Goal: Complete application form

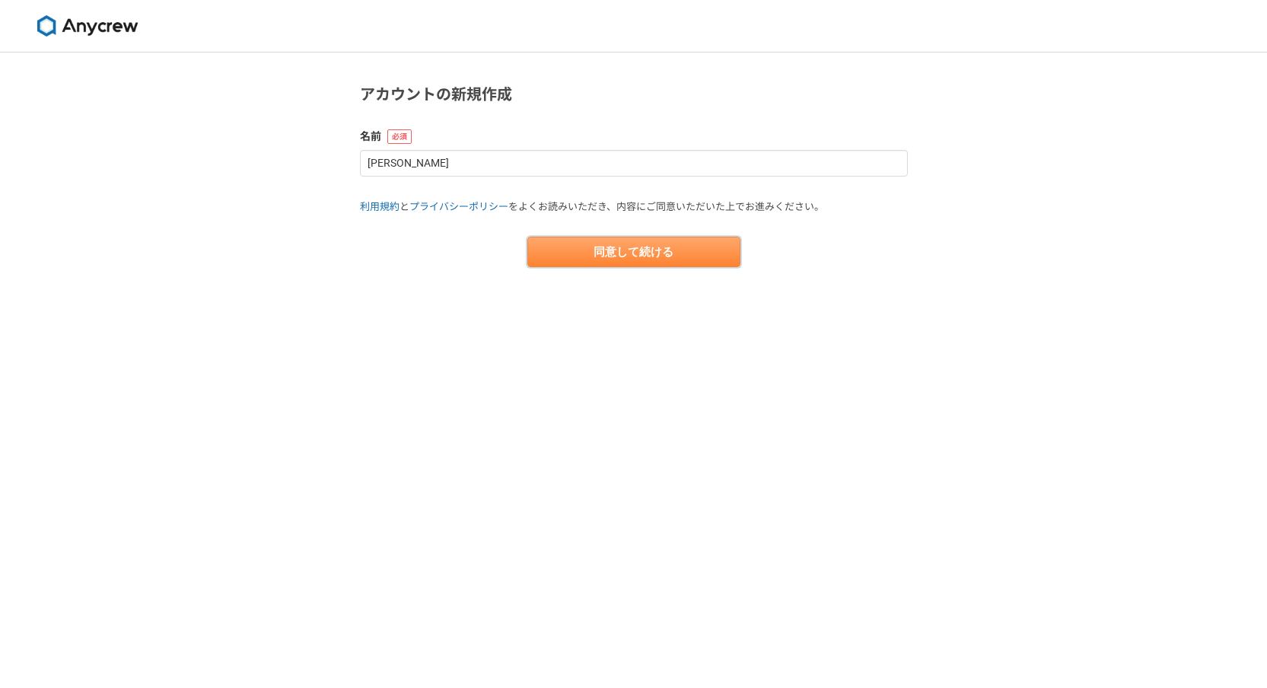
click at [664, 258] on button "同意して続ける" at bounding box center [633, 252] width 213 height 30
select select "13"
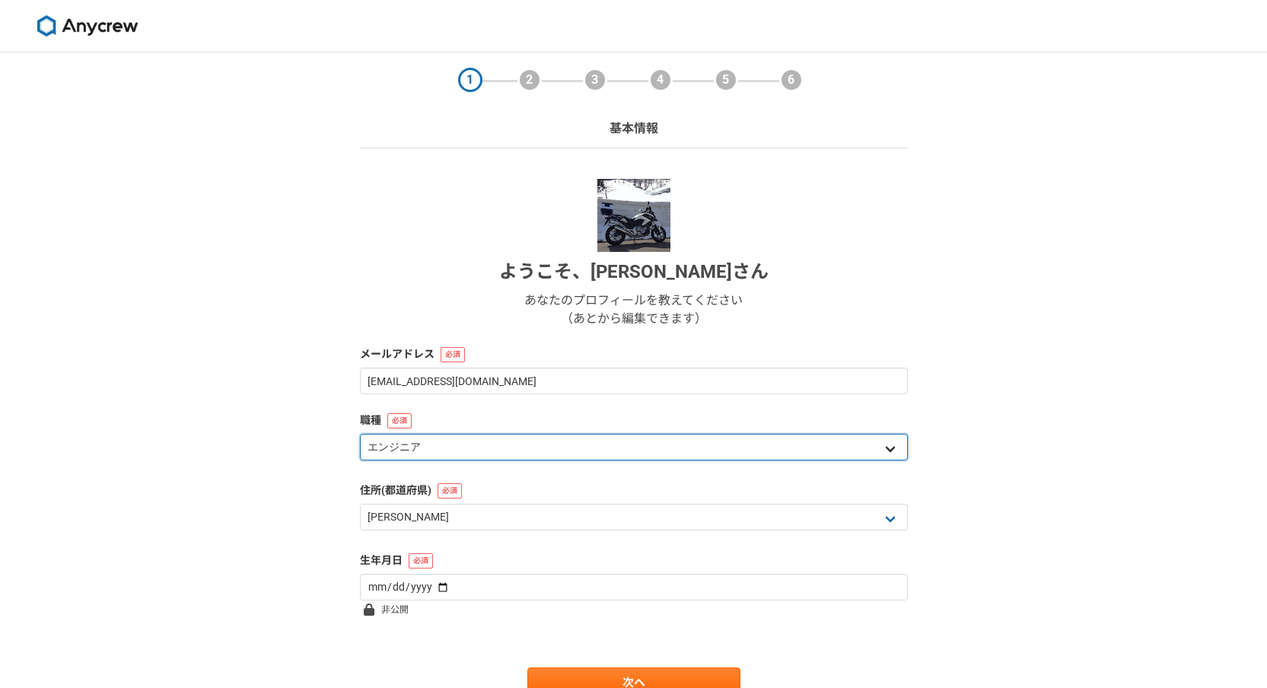
click at [711, 457] on select "エンジニア デザイナー ライター 営業 マーケティング 企画・事業開発 バックオフィス その他" at bounding box center [634, 447] width 548 height 27
select select "3"
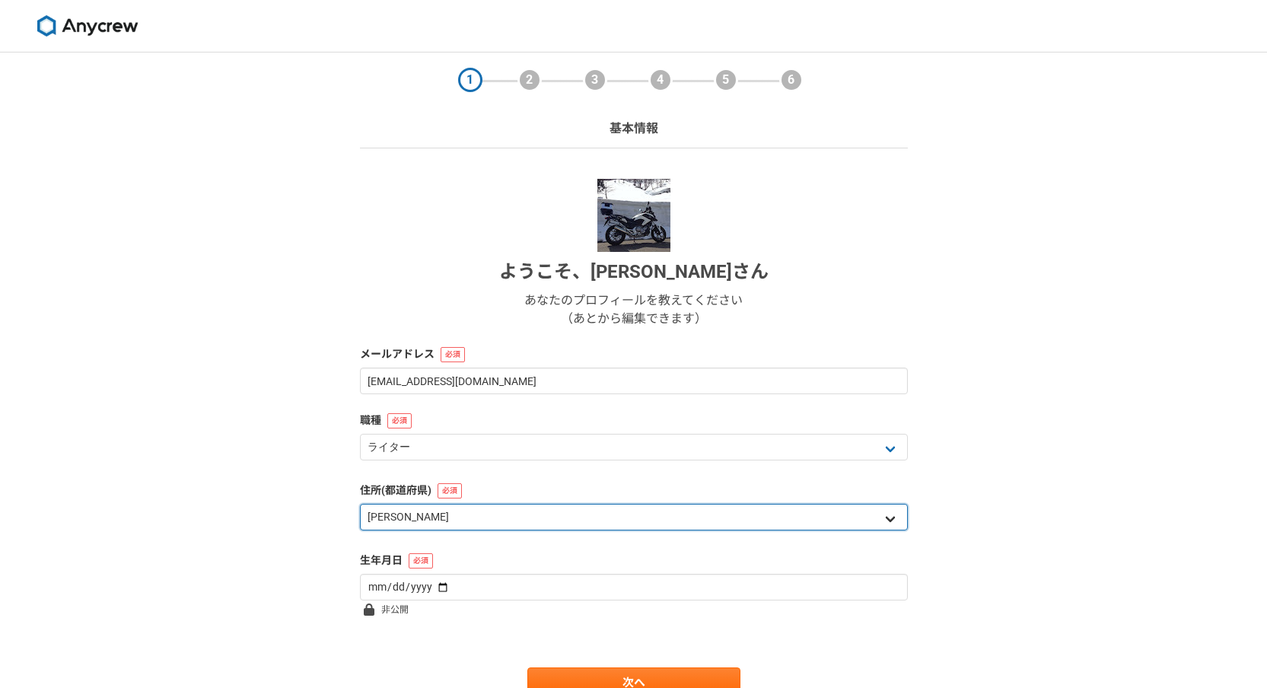
click at [668, 516] on select "北海道 [GEOGRAPHIC_DATA] [GEOGRAPHIC_DATA] [PERSON_NAME][GEOGRAPHIC_DATA] [PERSON_…" at bounding box center [634, 517] width 548 height 27
select select "16"
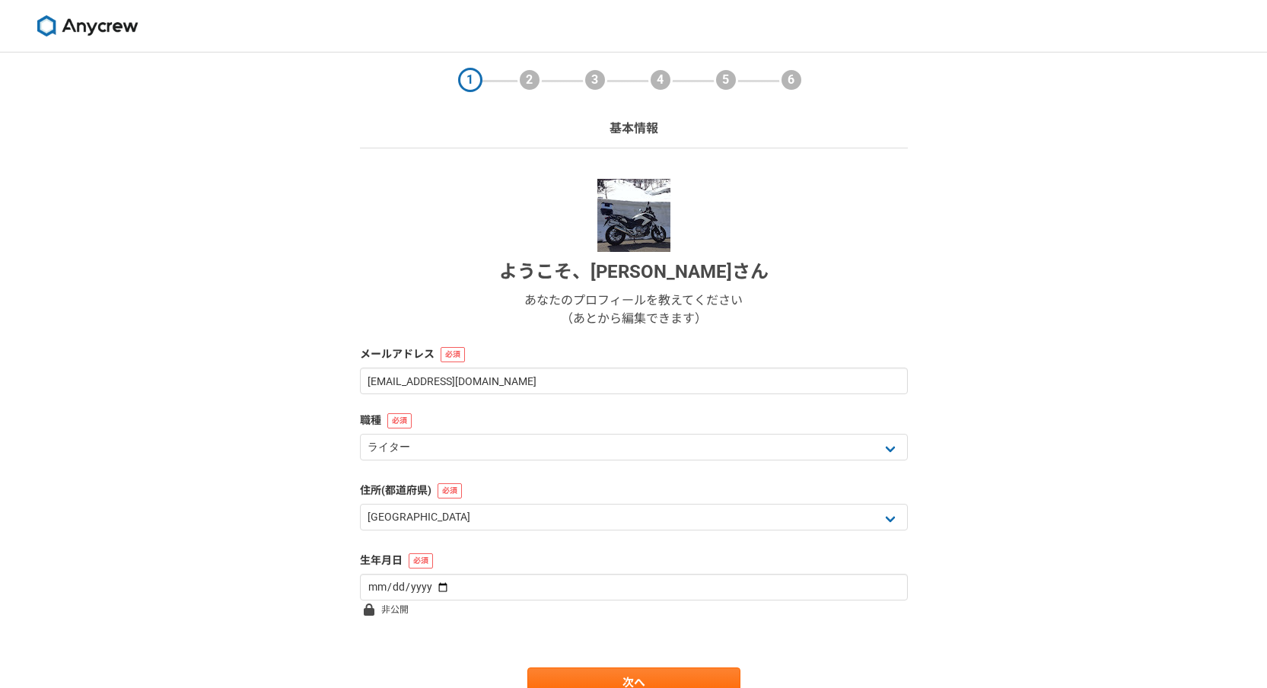
click at [264, 513] on div "1 2 3 4 5 6 基本情報 ようこそ、 [PERSON_NAME] さん あなたのプロフィールを教えてください （あとから編集できます） メールアドレス…" at bounding box center [633, 405] width 1267 height 706
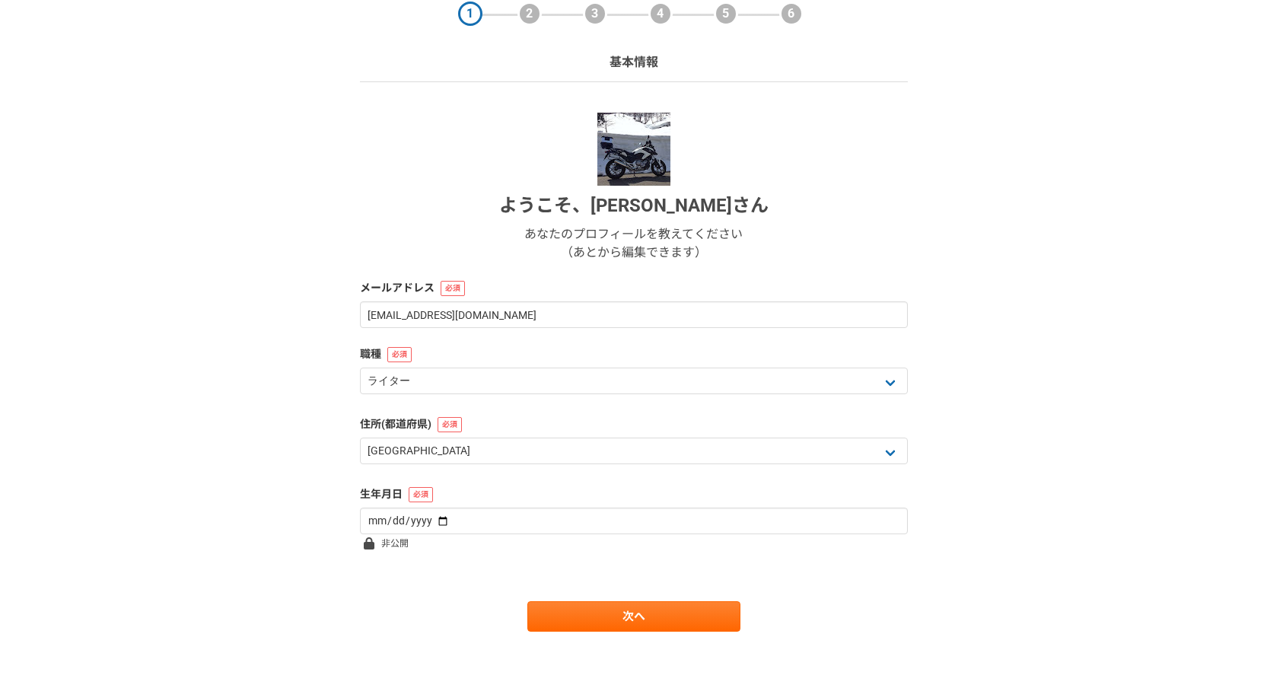
scroll to position [71, 0]
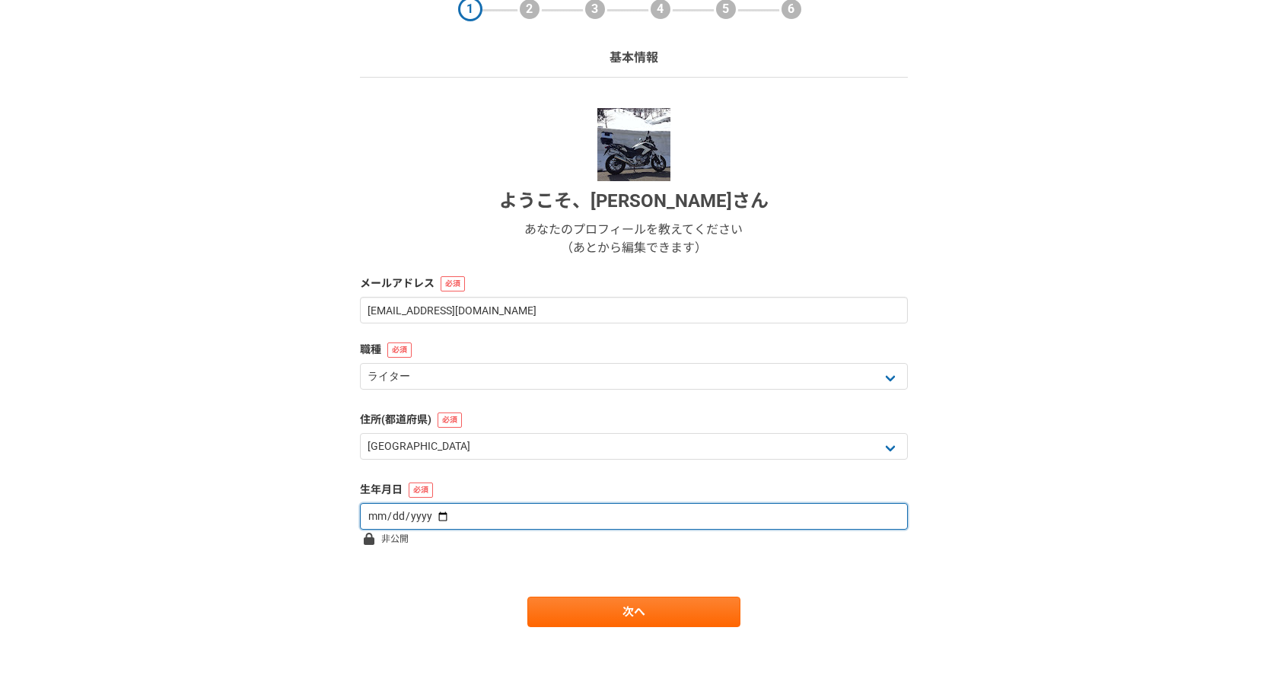
click at [430, 511] on input "date" at bounding box center [634, 516] width 548 height 27
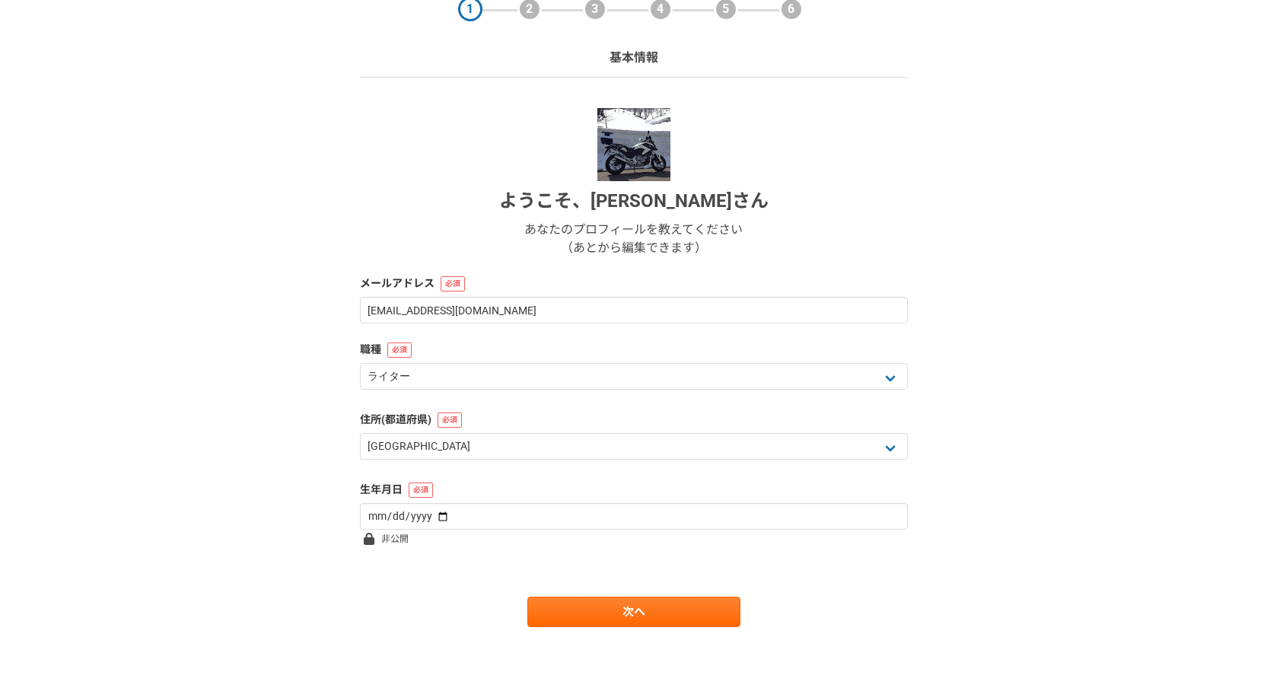
click at [574, 532] on form "ようこそ、 [PERSON_NAME] さん あなたのプロフィールを教えてください （あとから編集できます） メールアドレス [EMAIL_ADDRESS][…" at bounding box center [634, 367] width 548 height 519
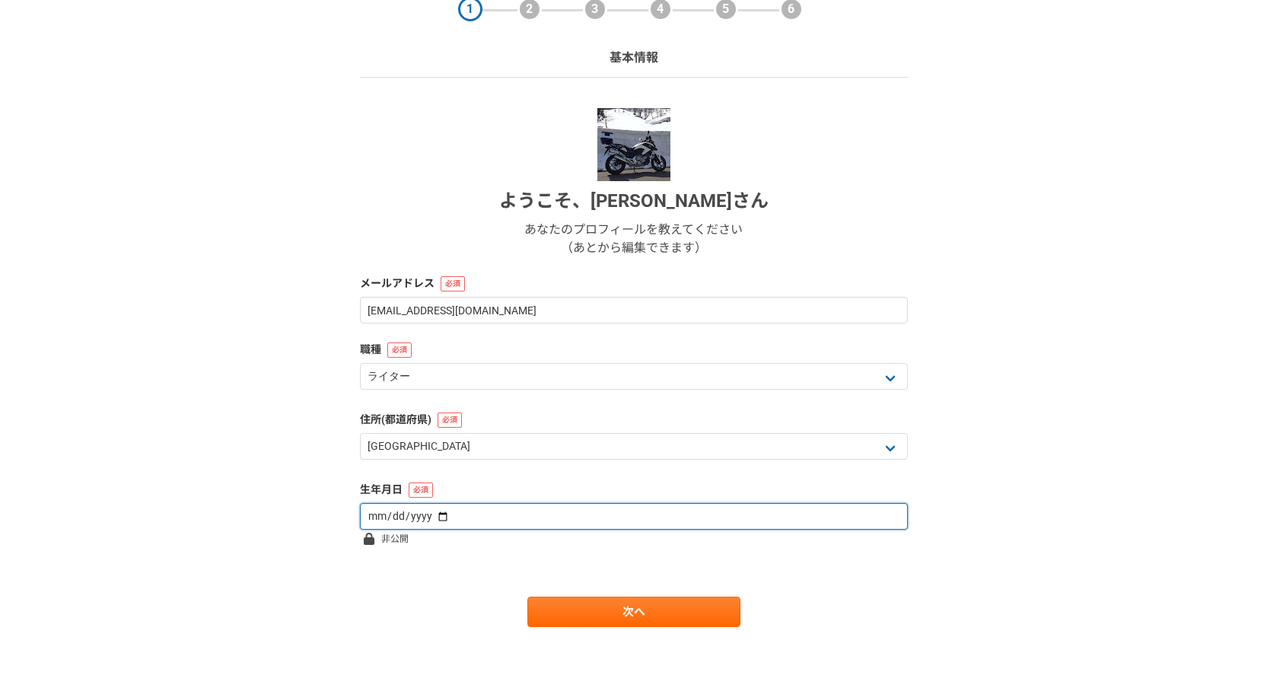
click at [575, 523] on input "date" at bounding box center [634, 516] width 548 height 27
type input "[DATE]"
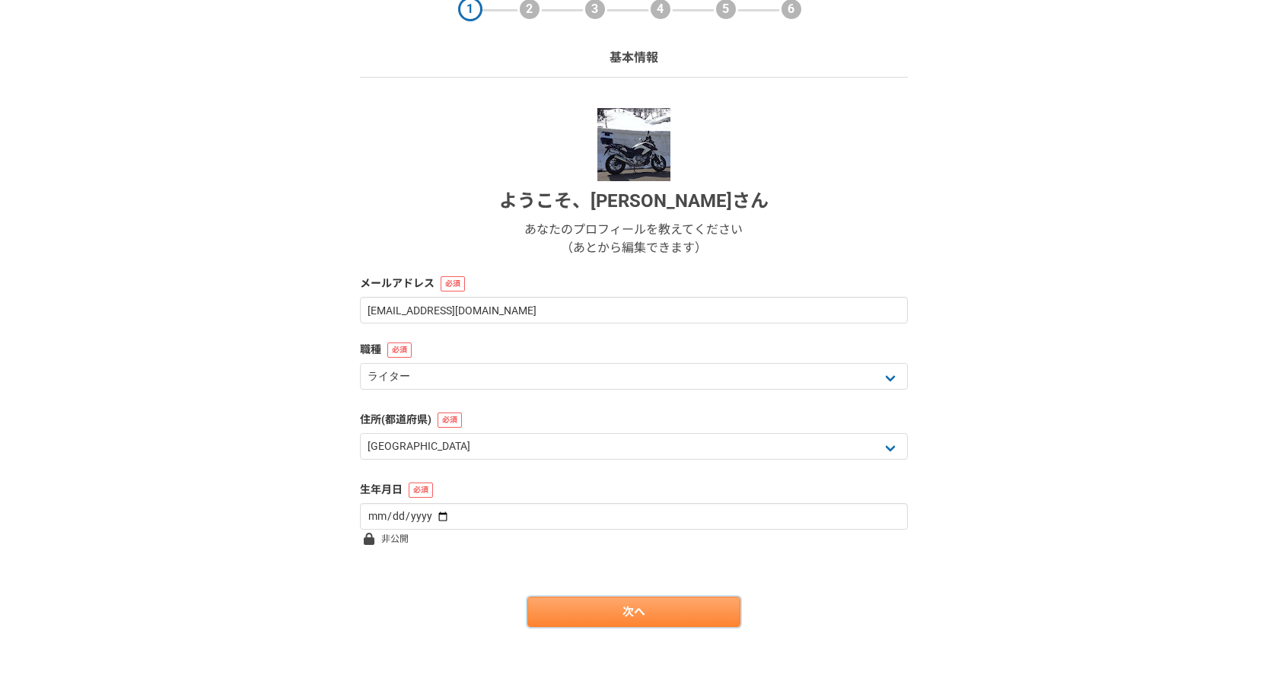
click at [626, 603] on link "次へ" at bounding box center [633, 611] width 213 height 30
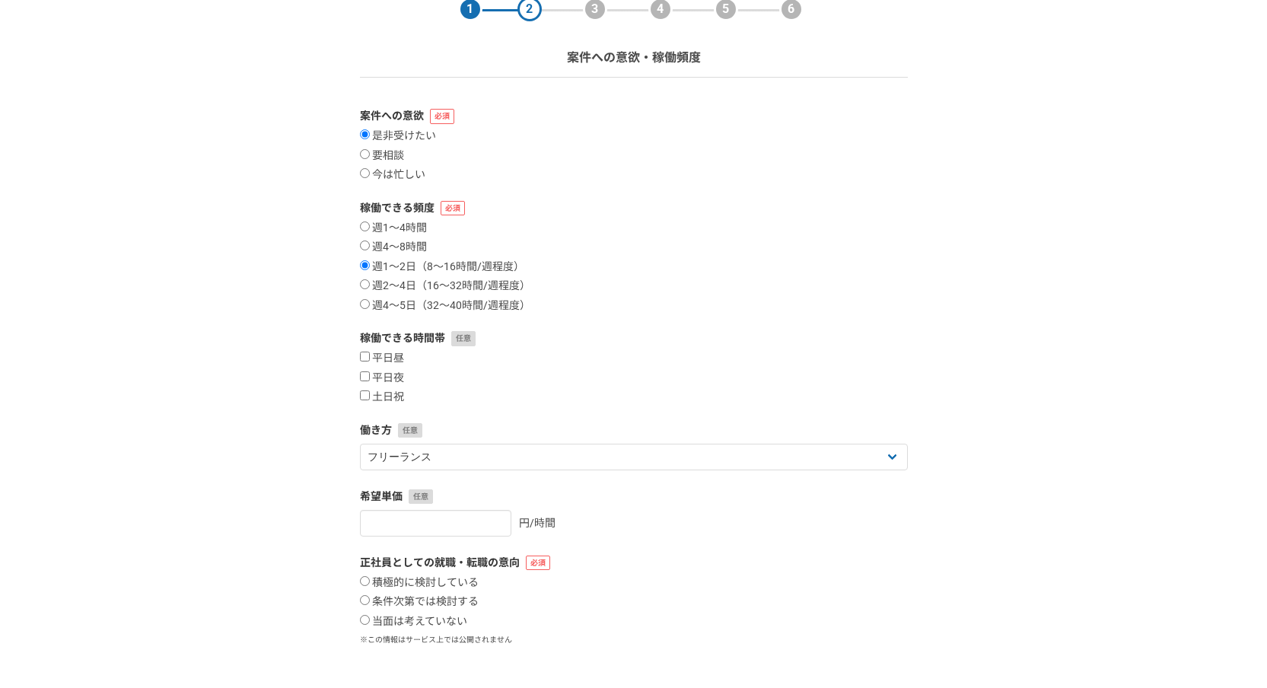
scroll to position [0, 0]
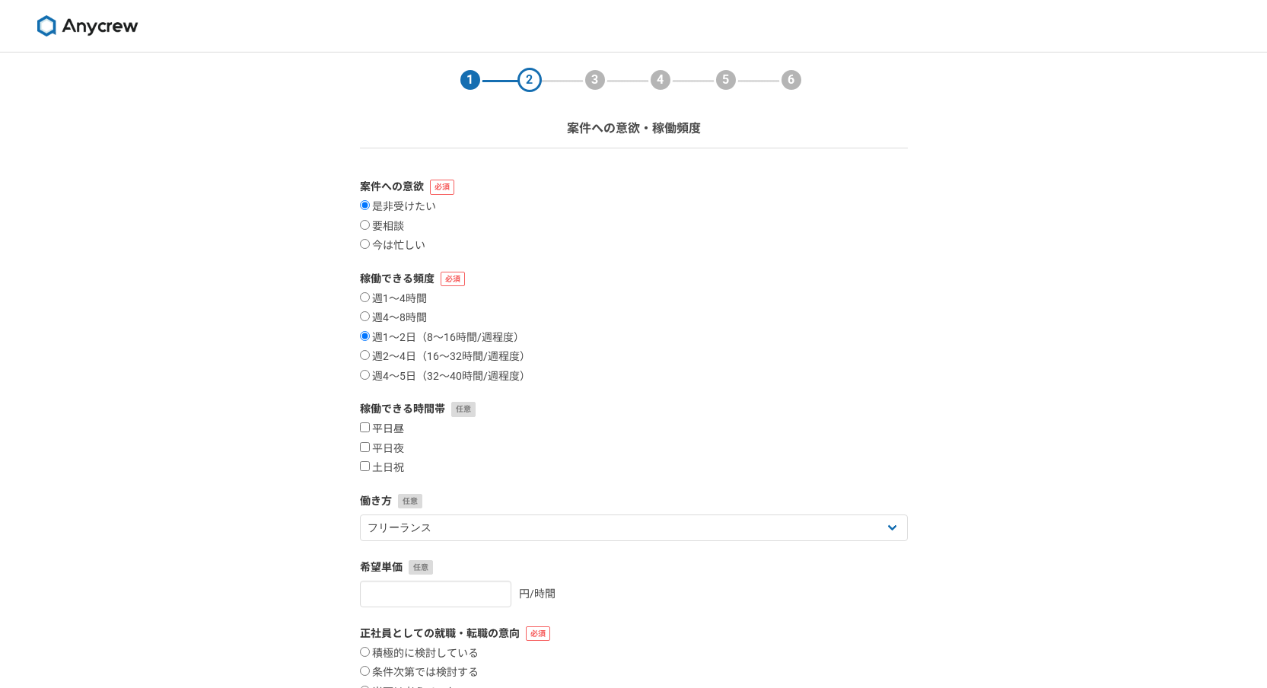
click at [376, 426] on label "平日昼" at bounding box center [382, 429] width 44 height 14
click at [370, 426] on input "平日昼" at bounding box center [365, 427] width 10 height 10
checkbox input "true"
click at [381, 447] on label "平日夜" at bounding box center [382, 449] width 44 height 14
click at [370, 447] on input "平日夜" at bounding box center [365, 447] width 10 height 10
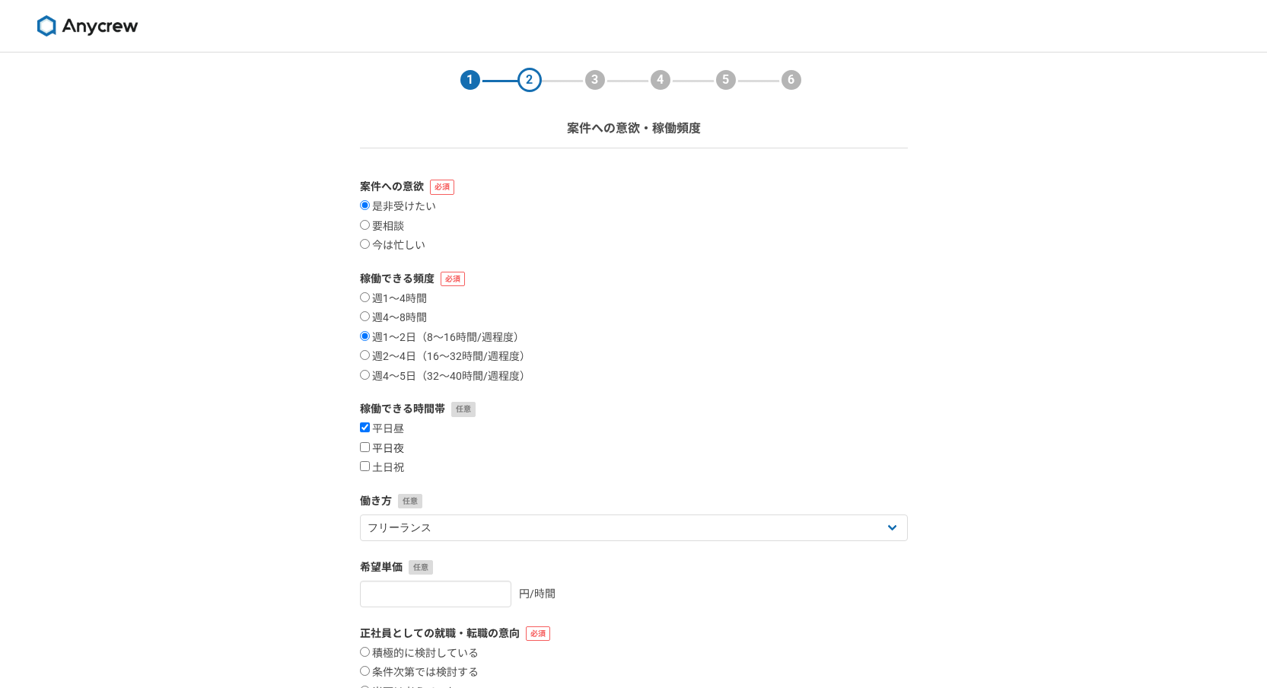
checkbox input "true"
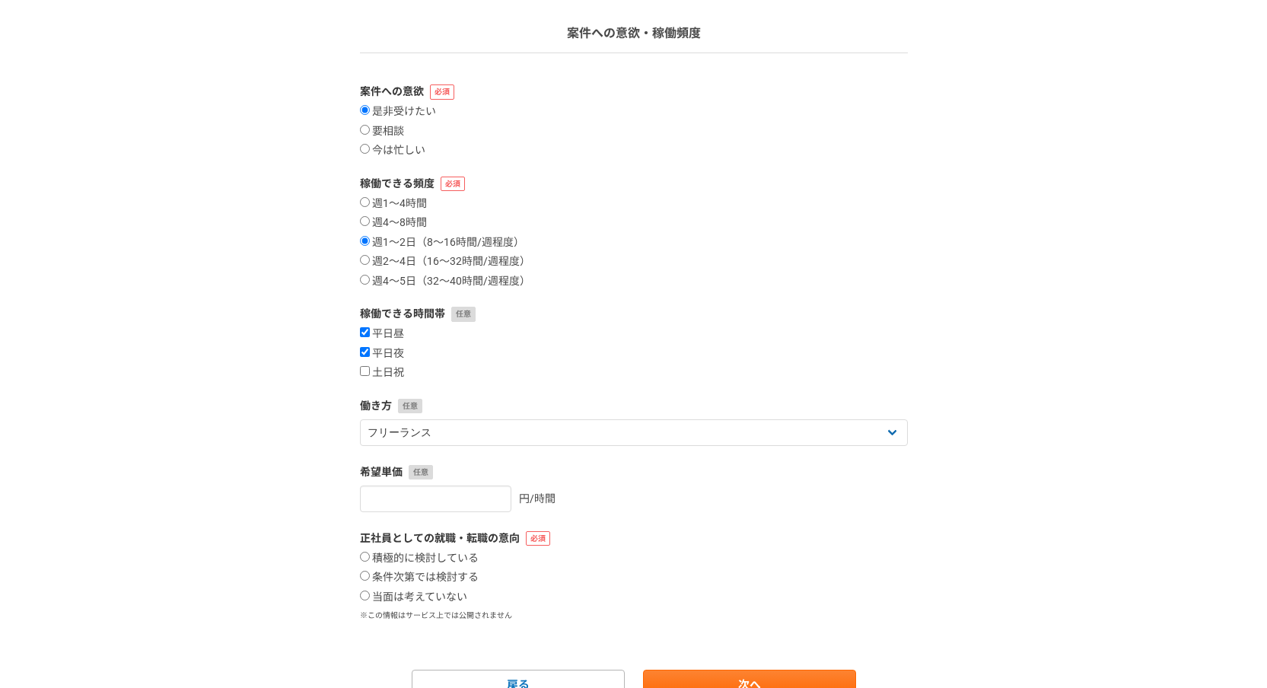
scroll to position [168, 0]
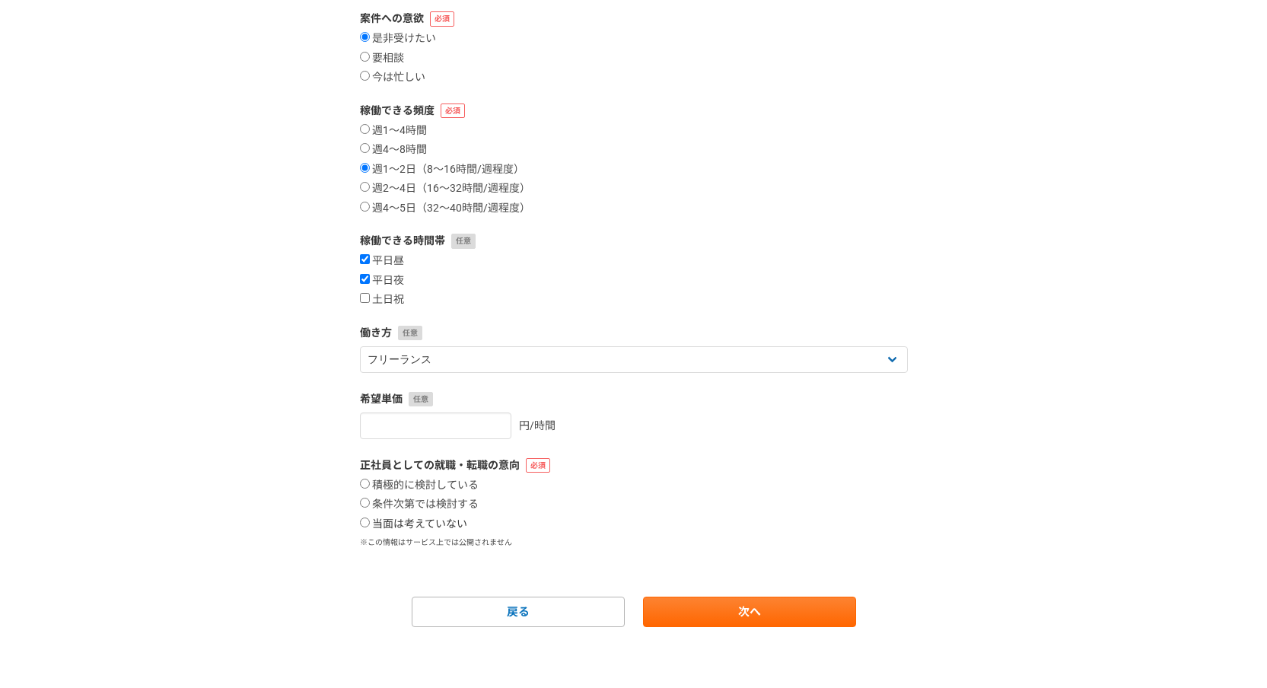
click at [379, 520] on label "当面は考えていない" at bounding box center [413, 524] width 107 height 14
click at [370, 520] on input "当面は考えていない" at bounding box center [365, 522] width 10 height 10
radio input "true"
click at [745, 616] on link "次へ" at bounding box center [749, 611] width 213 height 30
select select
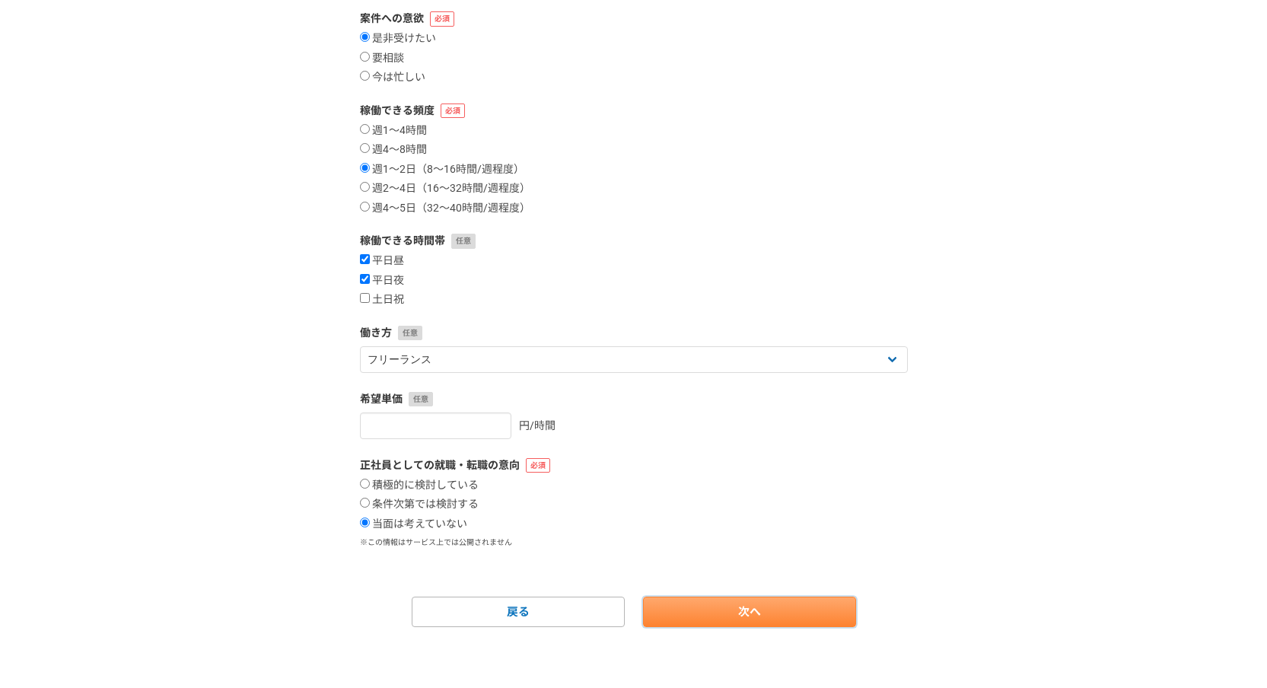
select select
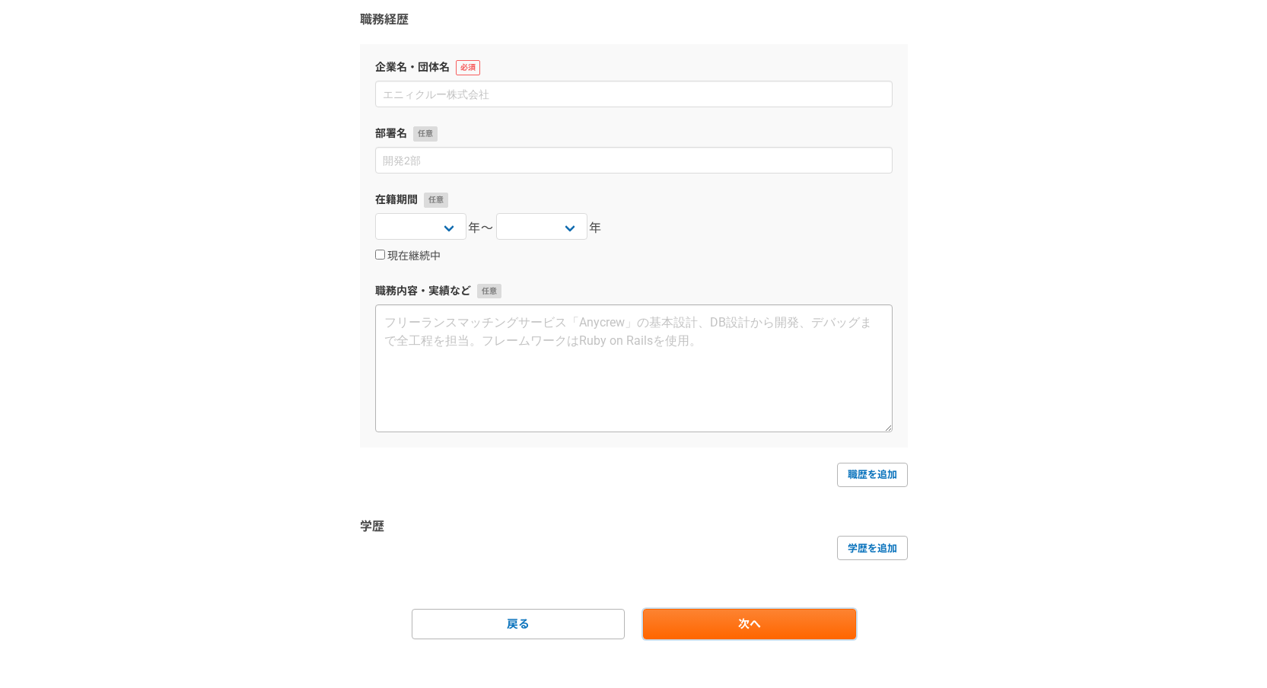
scroll to position [0, 0]
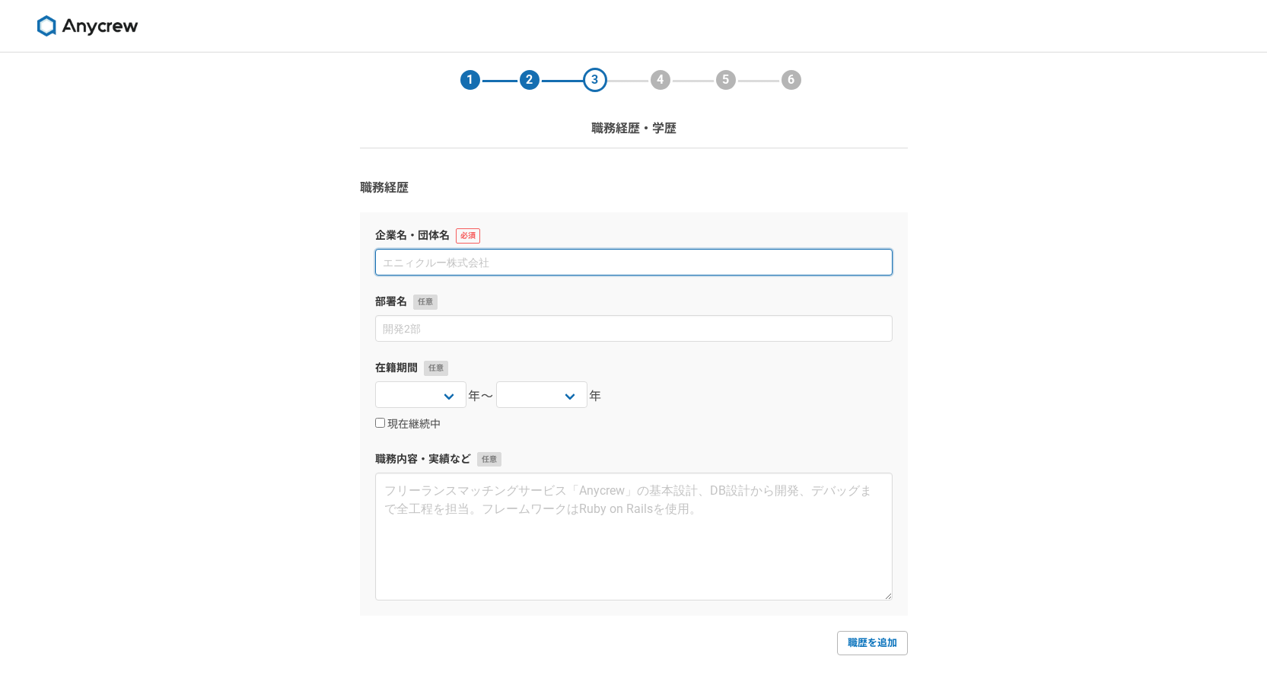
click at [492, 259] on input at bounding box center [633, 262] width 517 height 27
paste input "アスプコミュニケーションズ株式会社"
type input "アスプコミュニケーションズ株式会社"
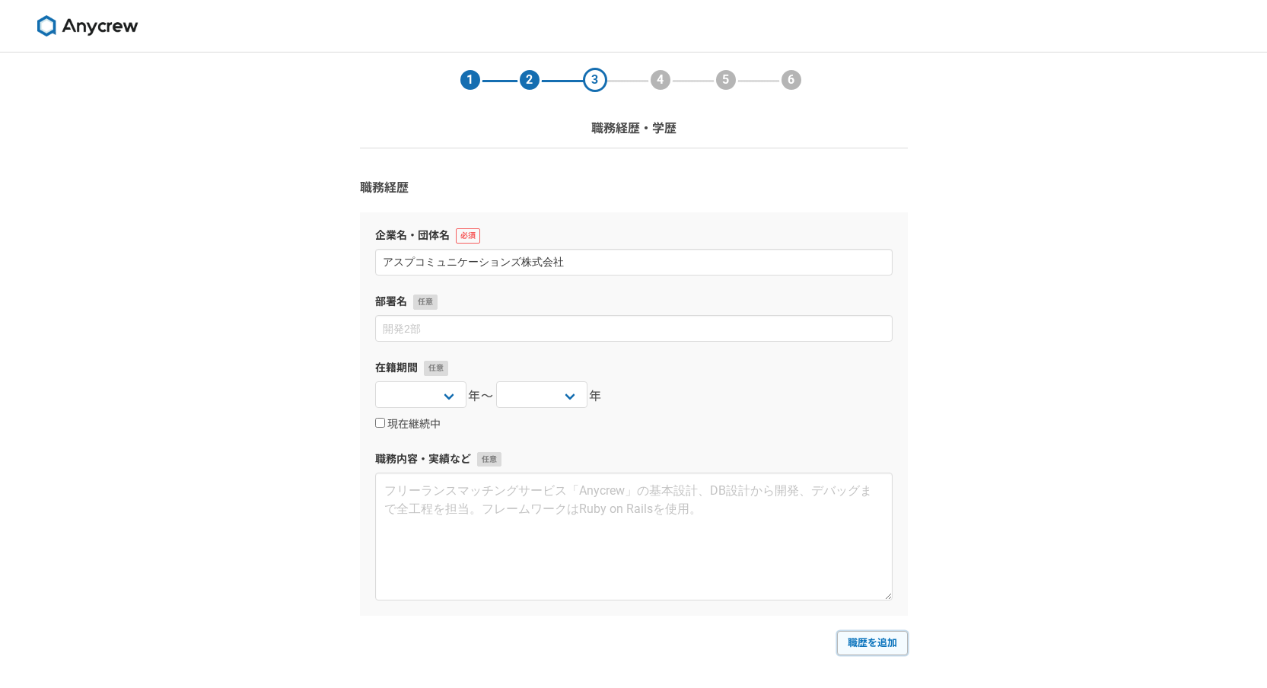
click at [874, 633] on link "職歴を追加" at bounding box center [872, 643] width 71 height 24
select select
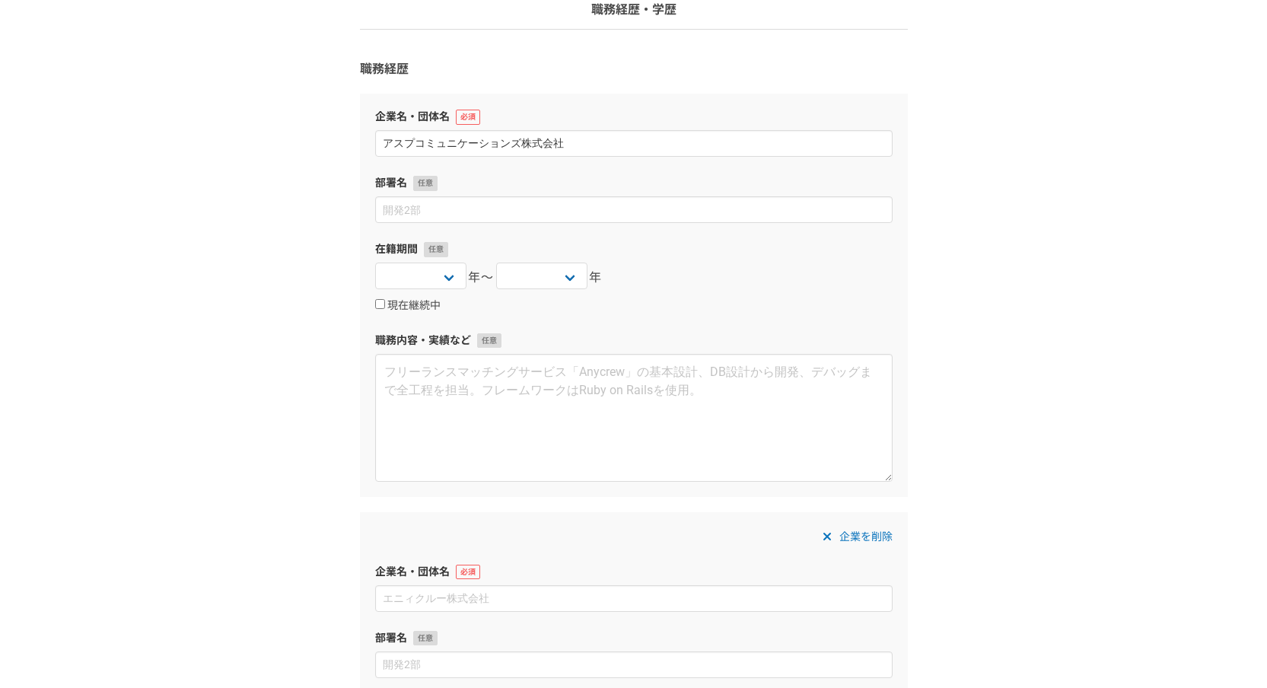
scroll to position [117, 0]
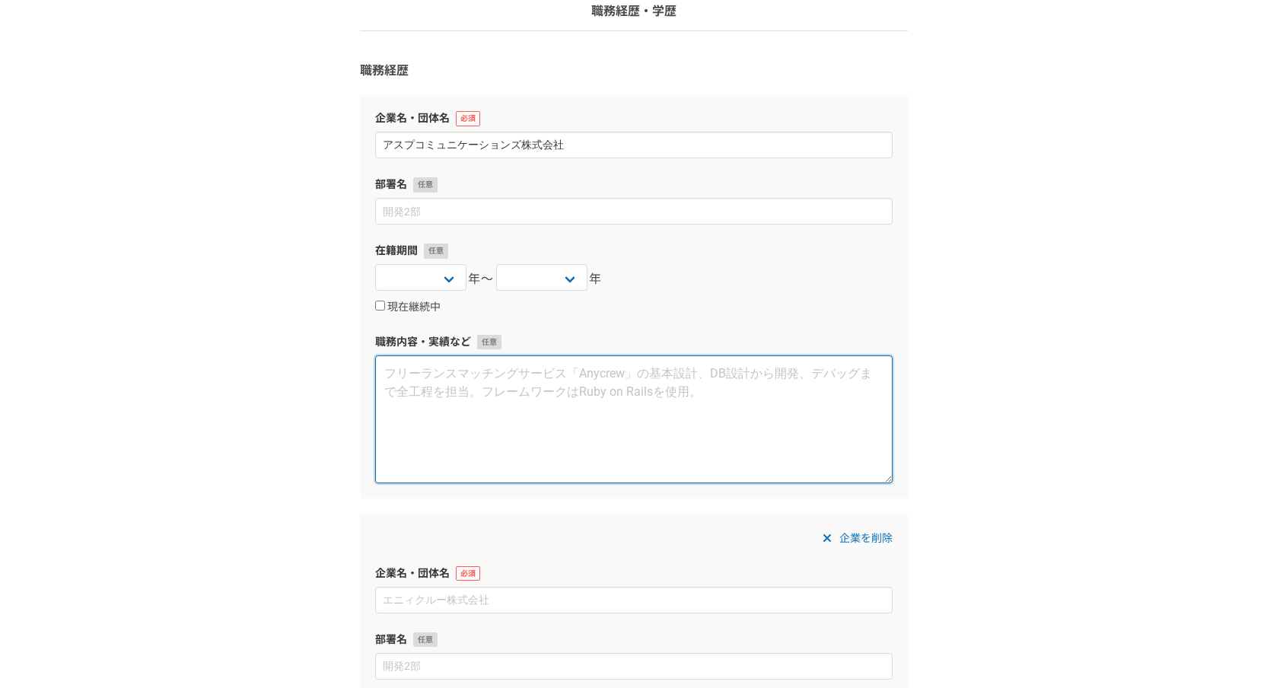
click at [541, 406] on textarea at bounding box center [633, 419] width 517 height 128
paste textarea "上場企業のIRに関わるお仕事をしておりました。 Macを使ったDTPやWeb制作などを担当していました。"
type textarea "上場企業のIRに関わるお仕事をしておりました。 Macを使ったDTPやWeb制作などを担当していました。"
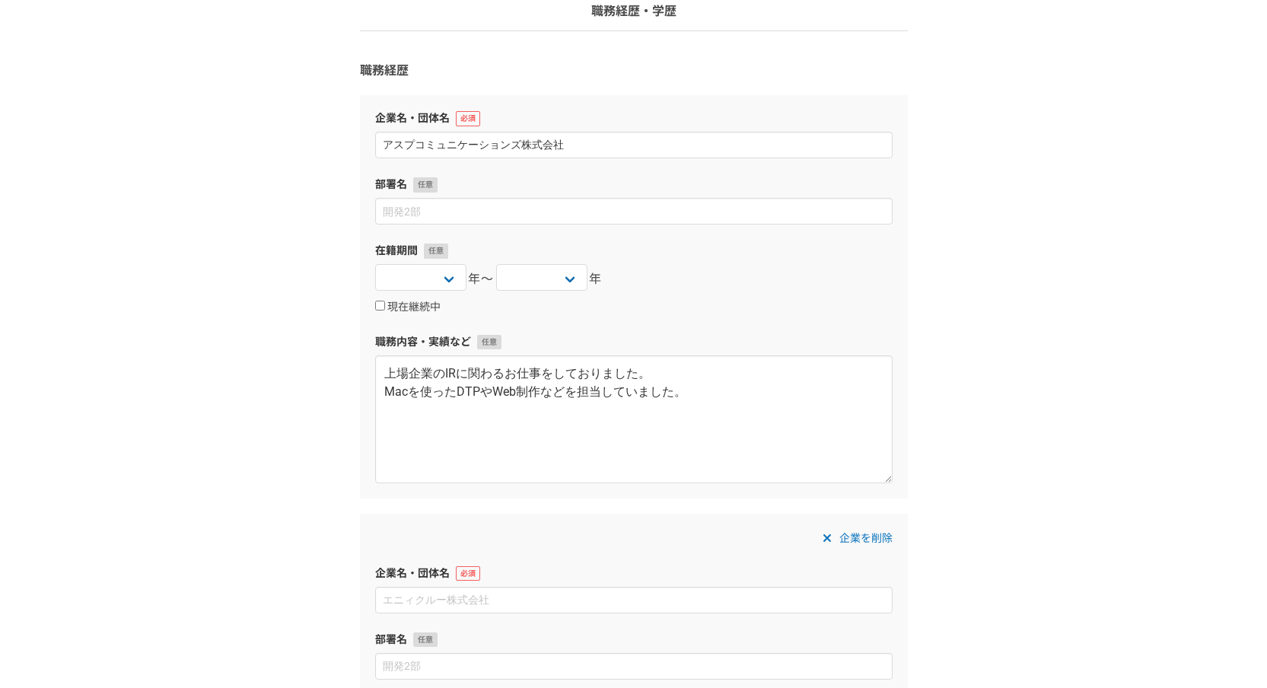
click at [209, 413] on div "1 2 3 4 5 6 職務経歴・学歴 職務経歴 企業名・団体名 アスプコミュニケーションズ株式会社 部署名 在籍期間 [DATE] [DATE] [DATE…" at bounding box center [633, 570] width 1267 height 1270
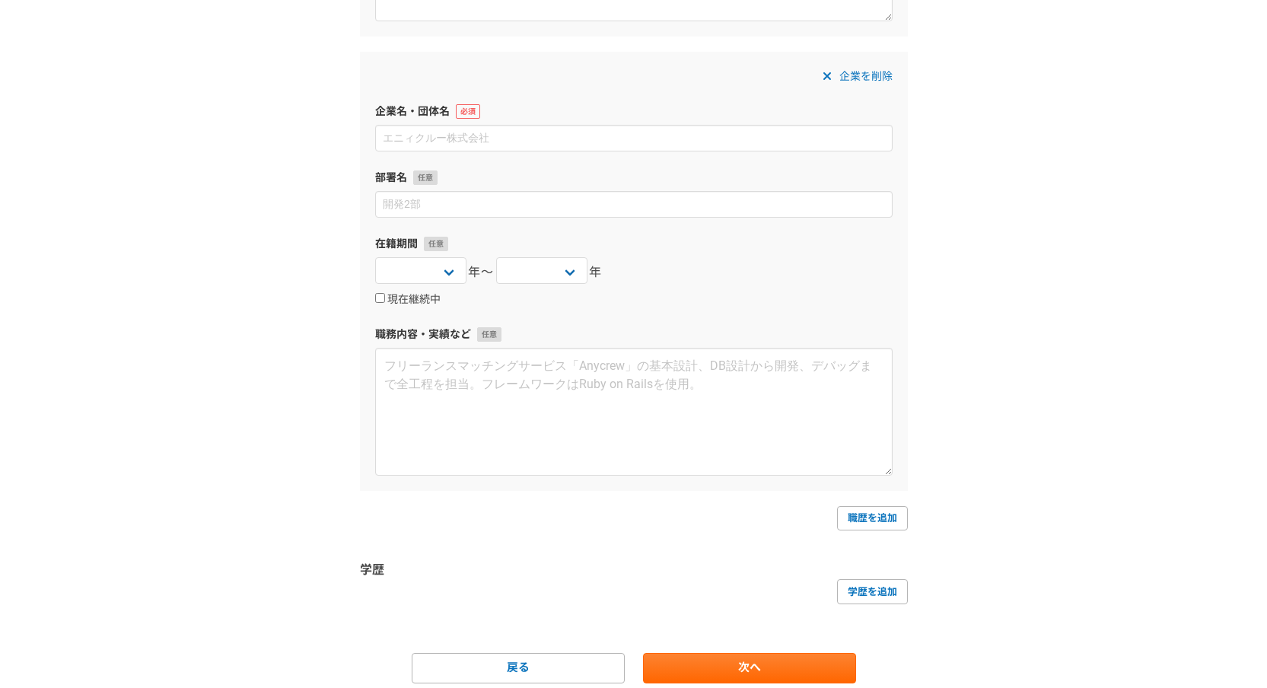
scroll to position [634, 0]
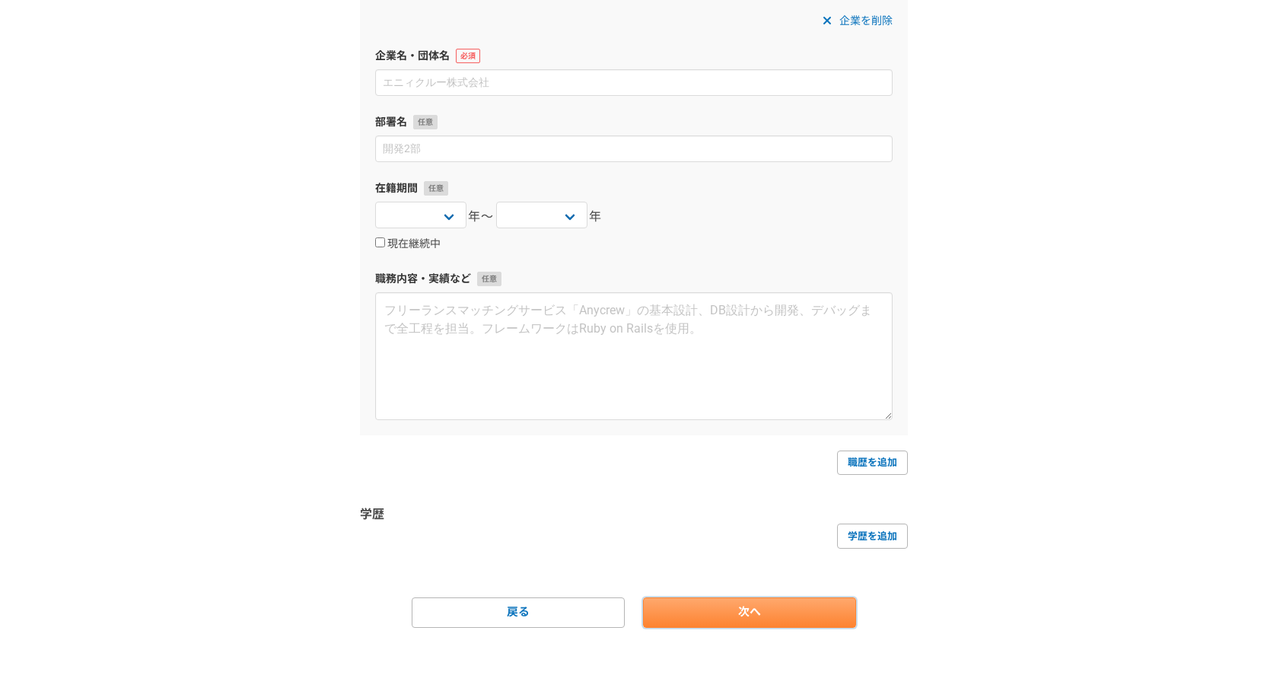
click at [729, 602] on link "次へ" at bounding box center [749, 612] width 213 height 30
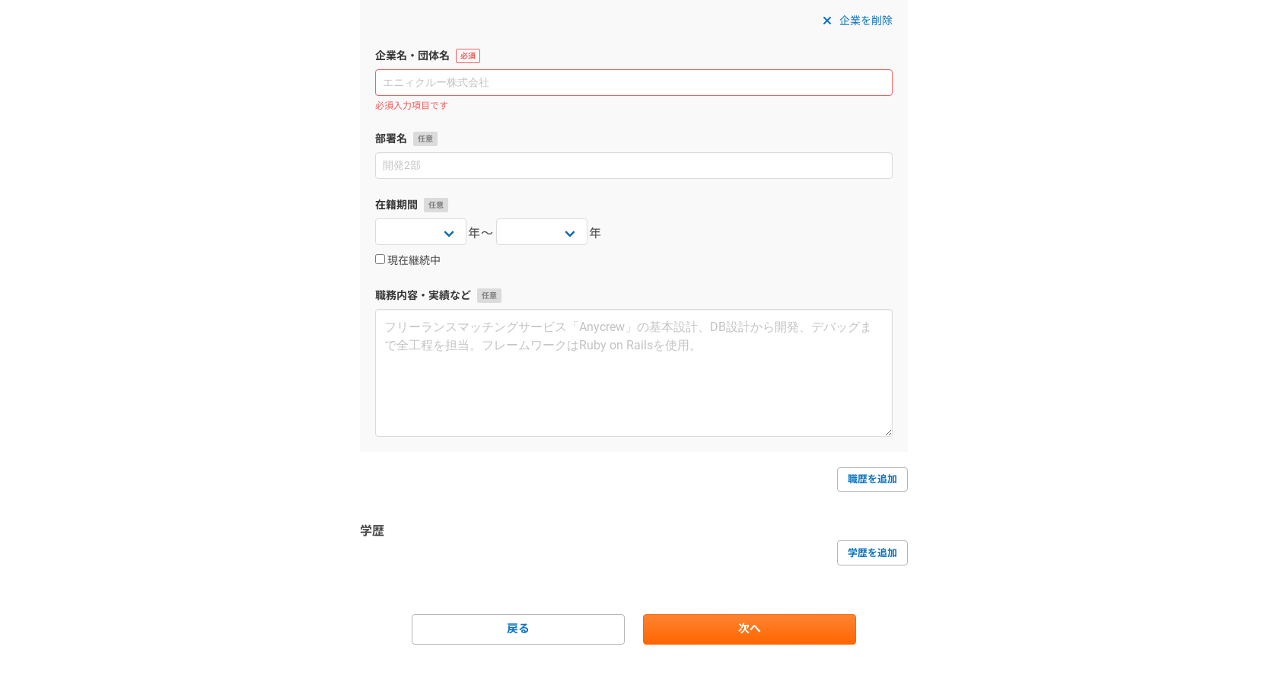
click at [873, 27] on span "企業を削除" at bounding box center [865, 20] width 53 height 18
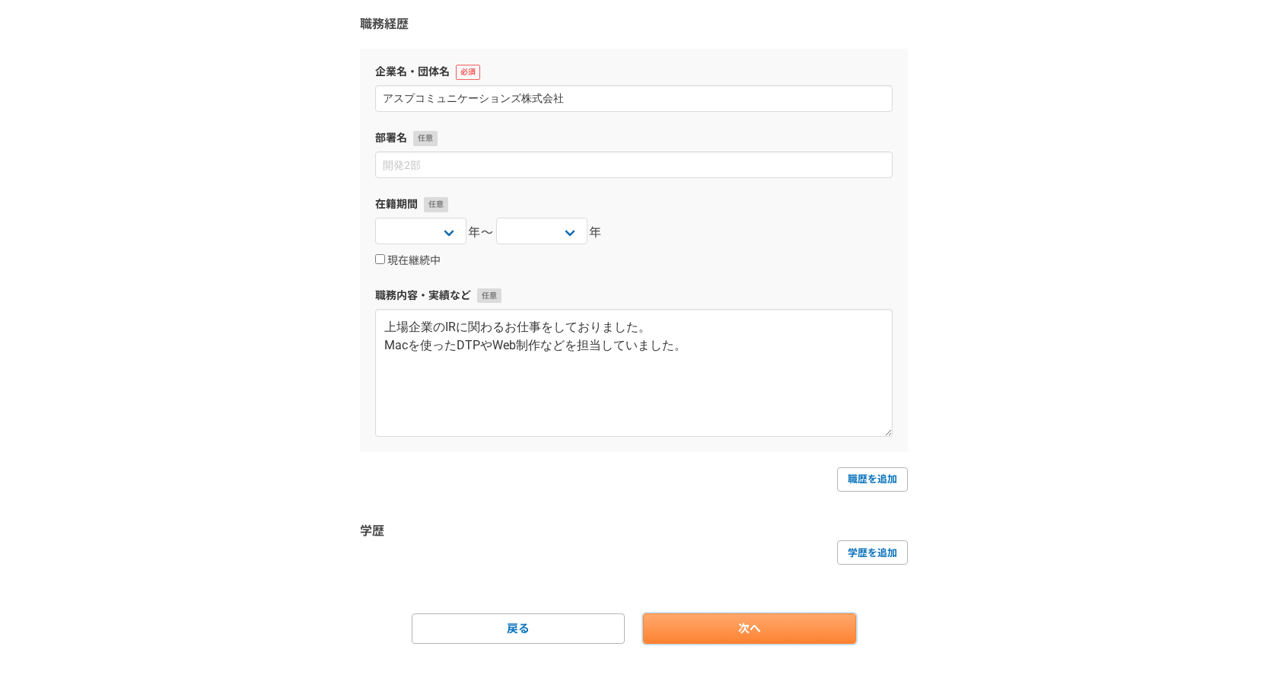
click at [722, 634] on link "次へ" at bounding box center [749, 628] width 213 height 30
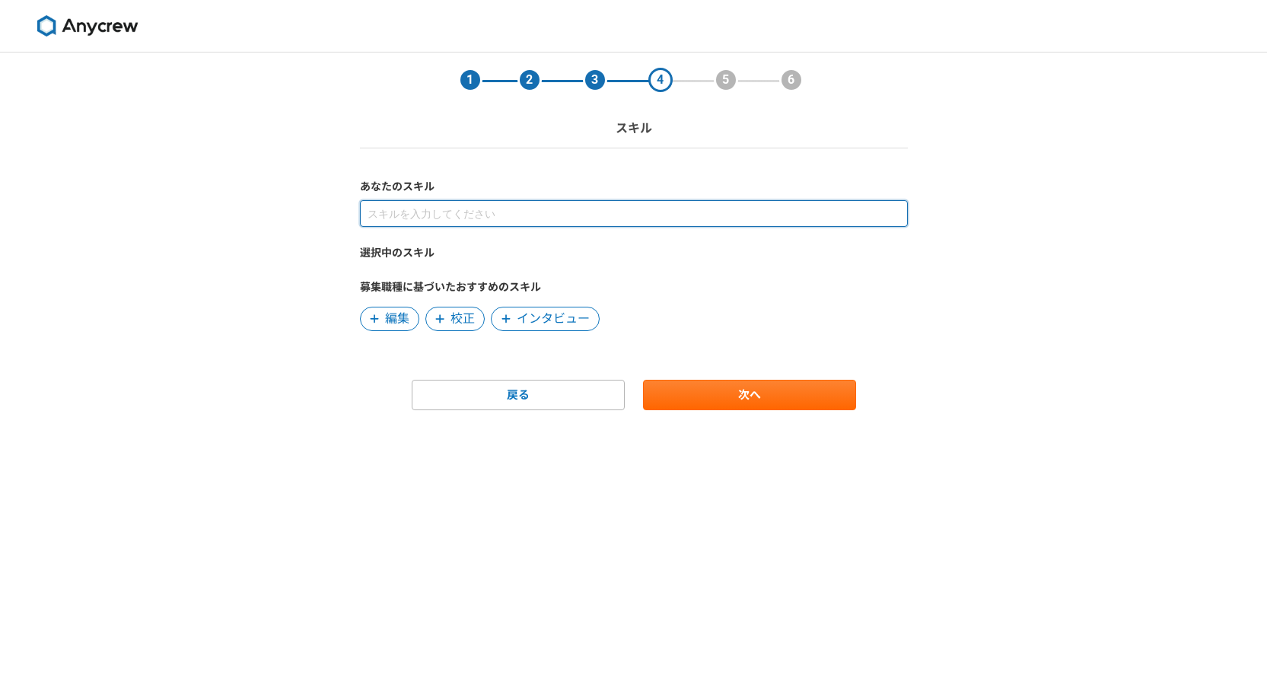
click at [524, 204] on input at bounding box center [634, 213] width 548 height 27
type input "AI活用"
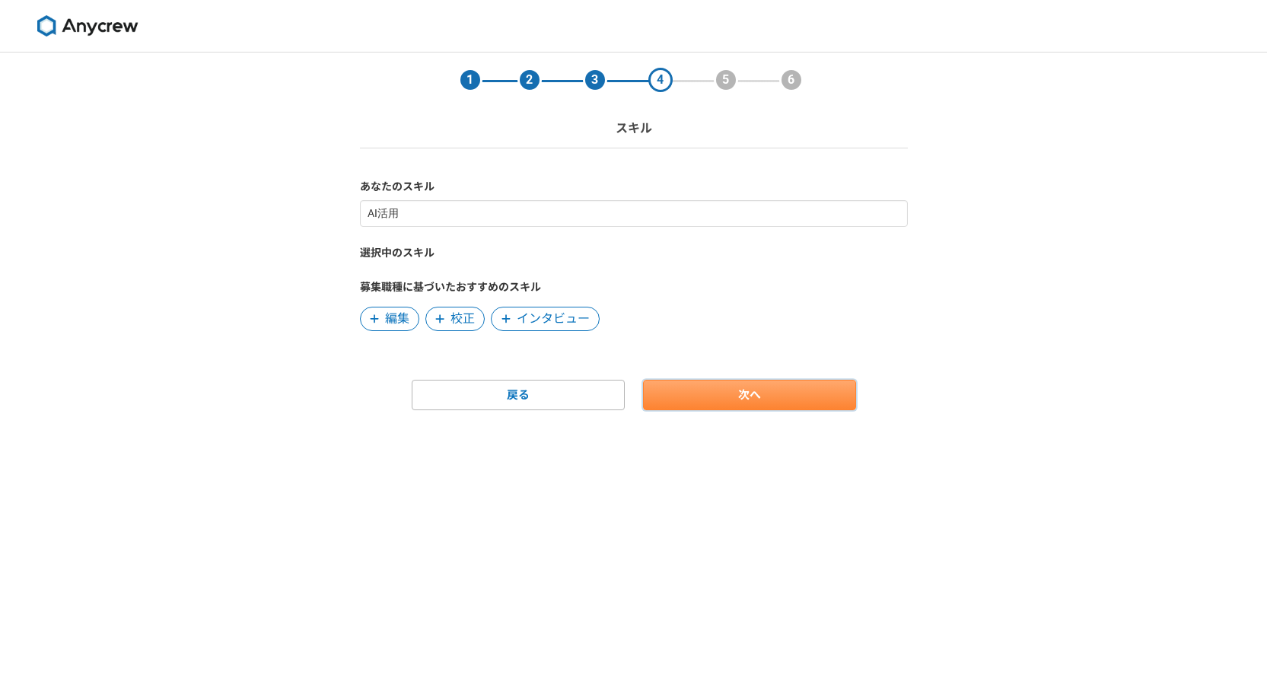
click at [711, 383] on link "次へ" at bounding box center [749, 395] width 213 height 30
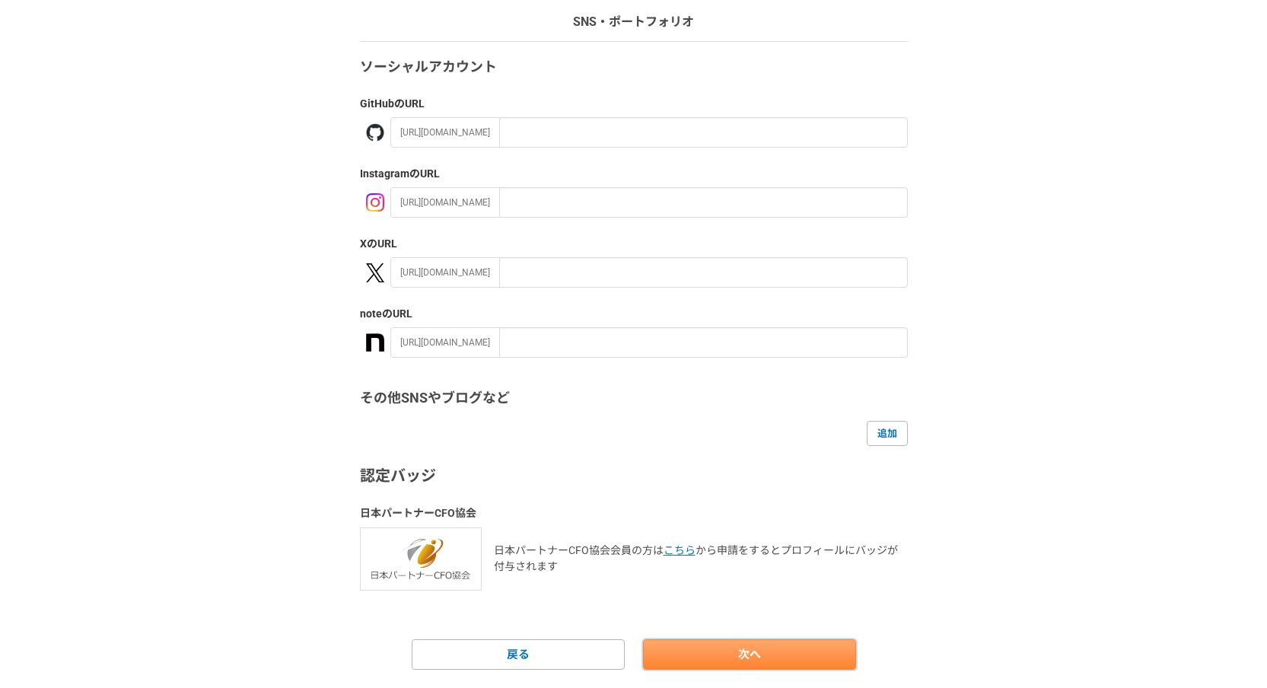
scroll to position [149, 0]
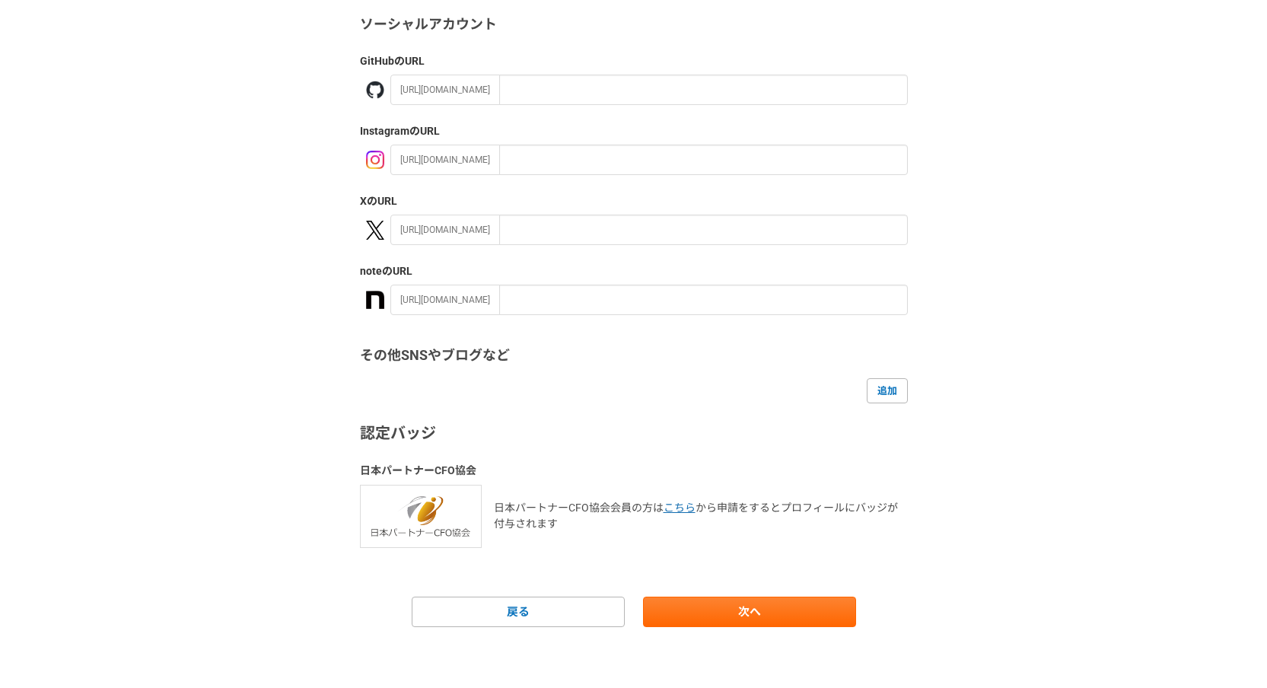
click at [732, 627] on main "1 2 3 4 5 6 SNS・ポートフォリオ ソーシャルアカウント GitHub のURL [URL][DOMAIN_NAME] Instagram のUR…" at bounding box center [634, 295] width 578 height 784
click at [736, 606] on link "次へ" at bounding box center [749, 611] width 213 height 30
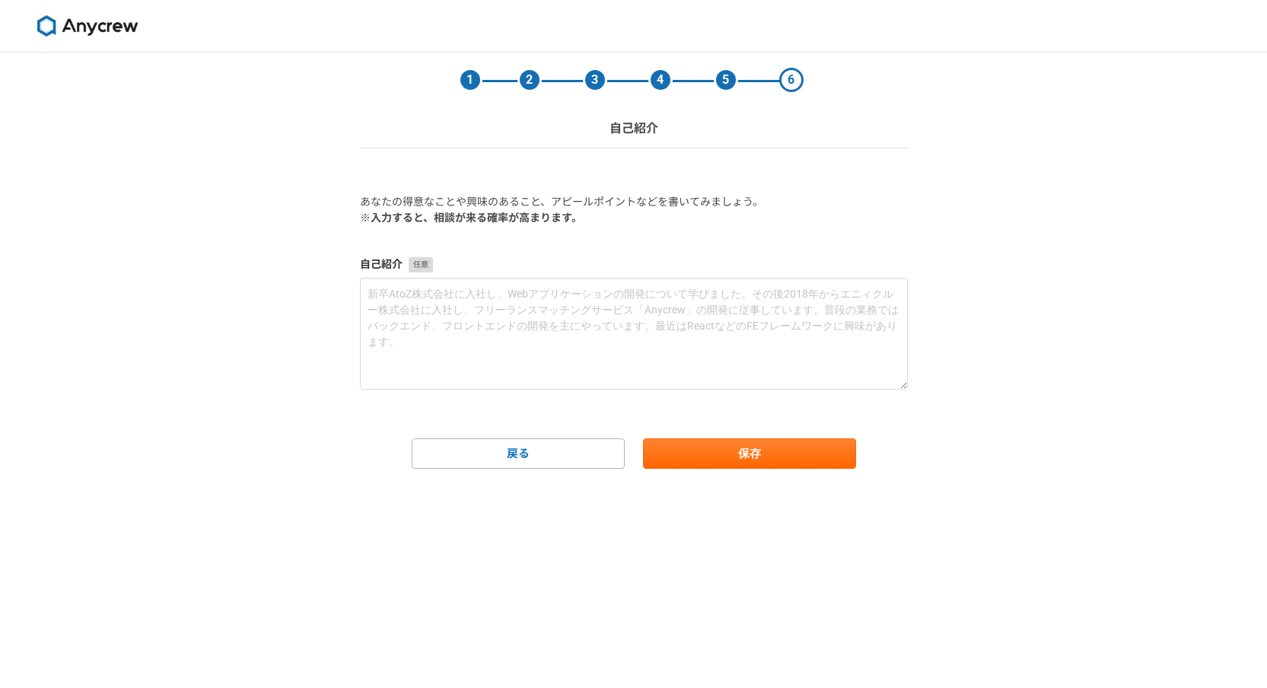
scroll to position [0, 0]
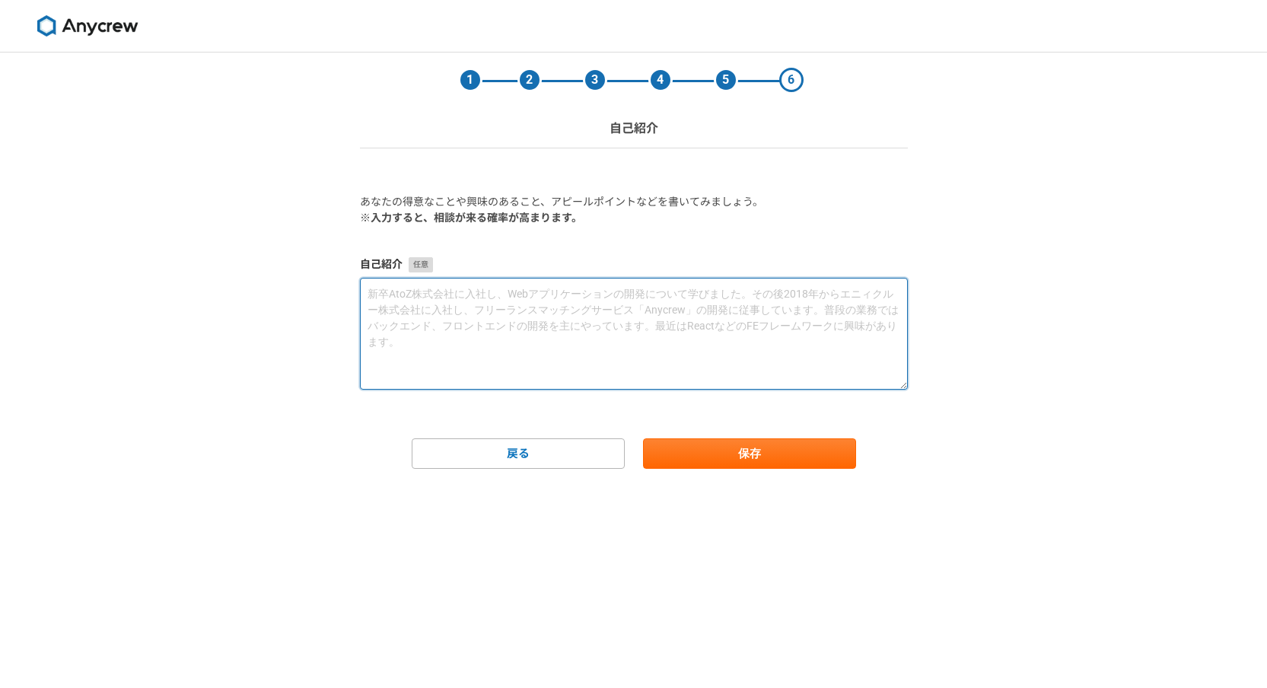
click at [469, 338] on textarea at bounding box center [634, 334] width 548 height 112
paste textarea "loremi。 dolorsitametconsect、adipiscingelitseddoeiusmodt。 「incididuntutlaboree」 …"
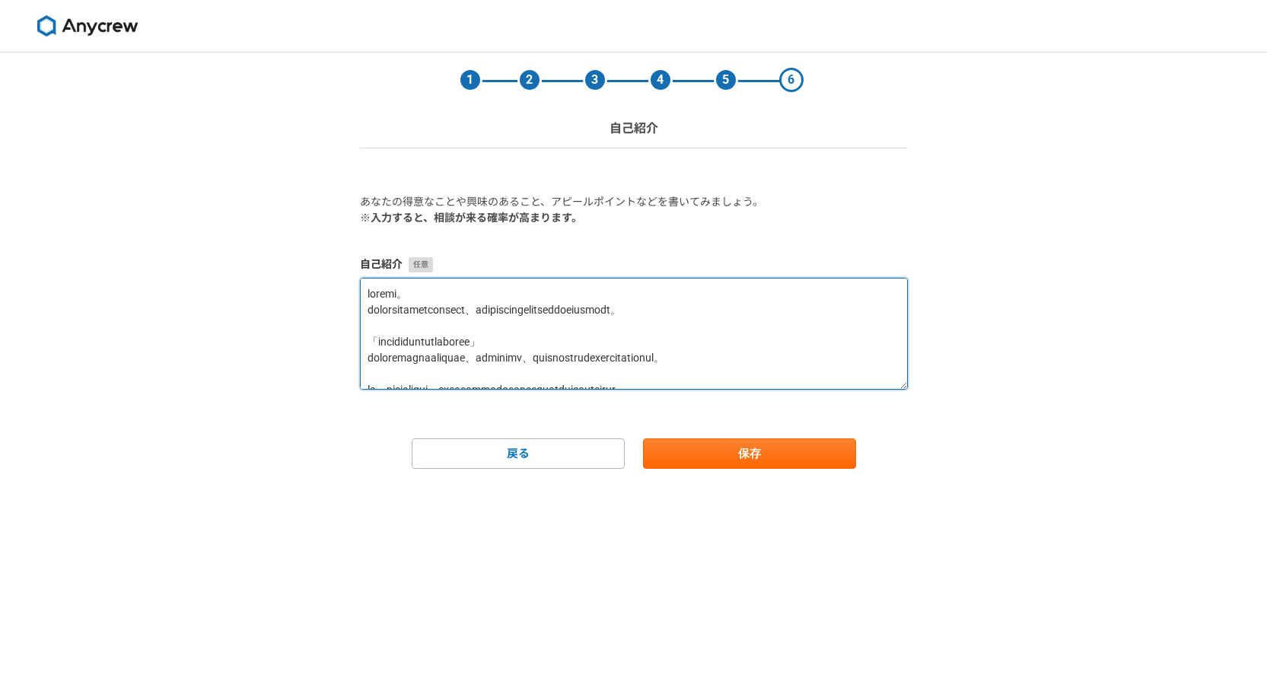
scroll to position [486, 0]
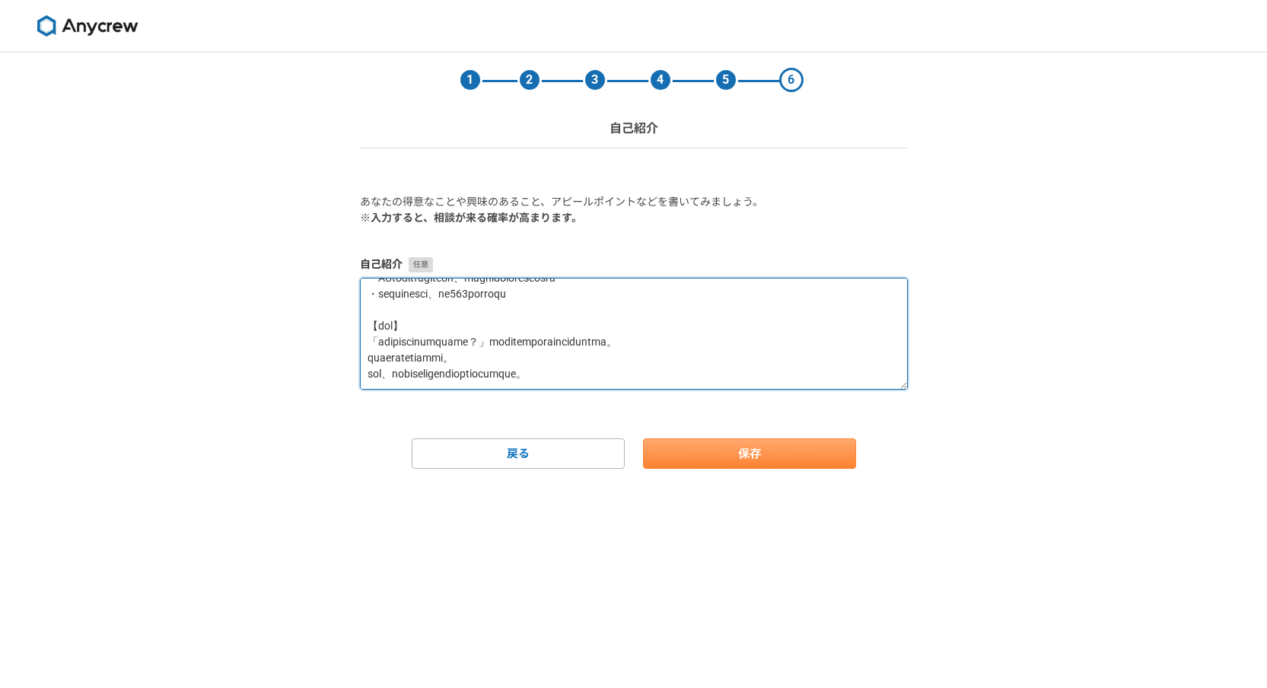
type textarea "loremi。 dolorsitametconsect、adipiscingelitseddoeiusmodt。 「incididuntutlaboree」 …"
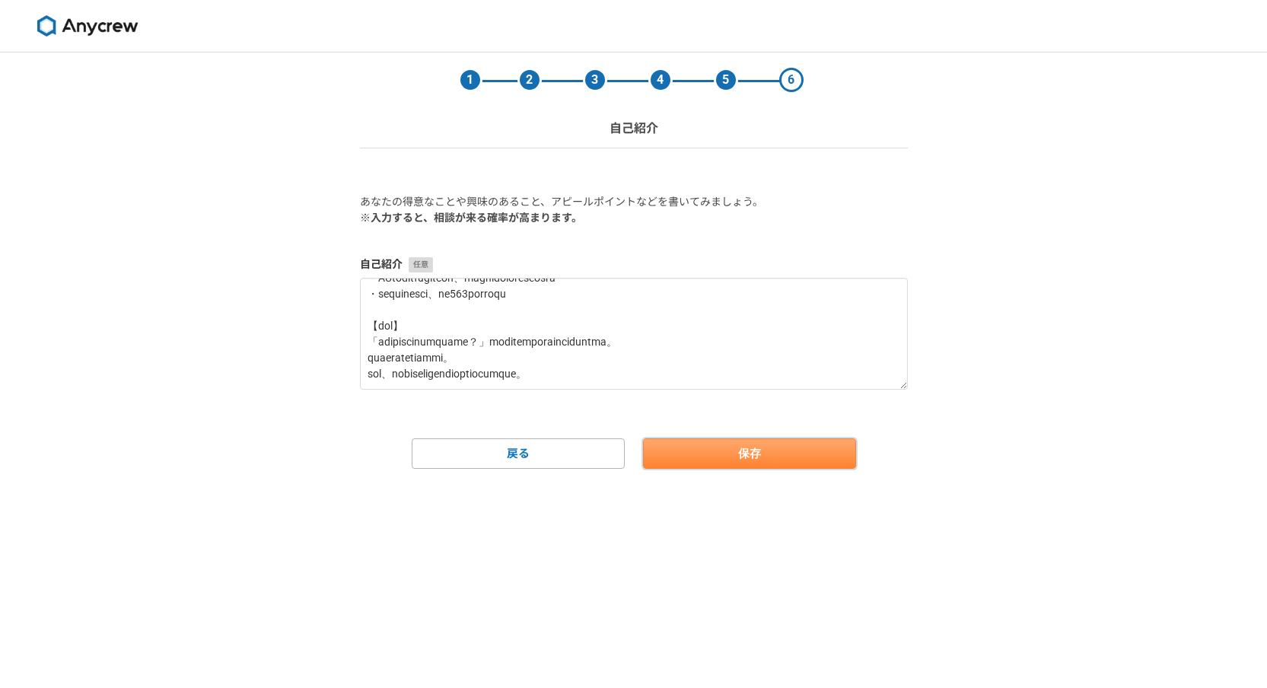
click at [727, 453] on button "保存" at bounding box center [749, 453] width 213 height 30
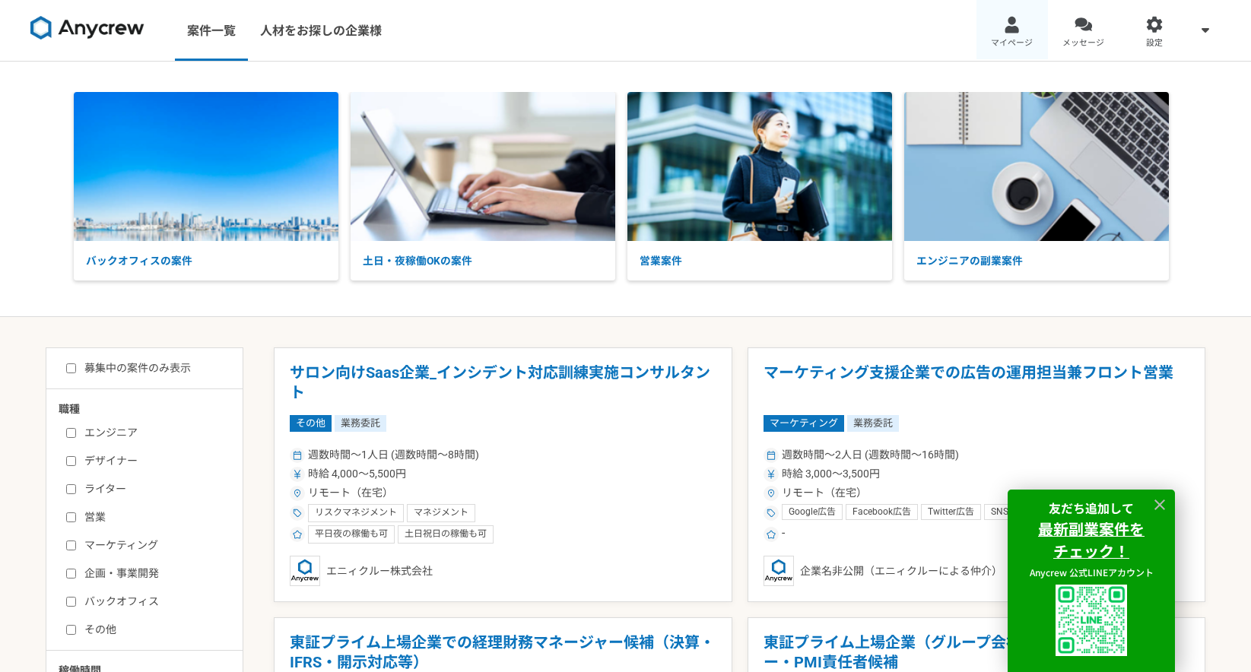
click at [1035, 23] on link "マイページ" at bounding box center [1013, 30] width 72 height 61
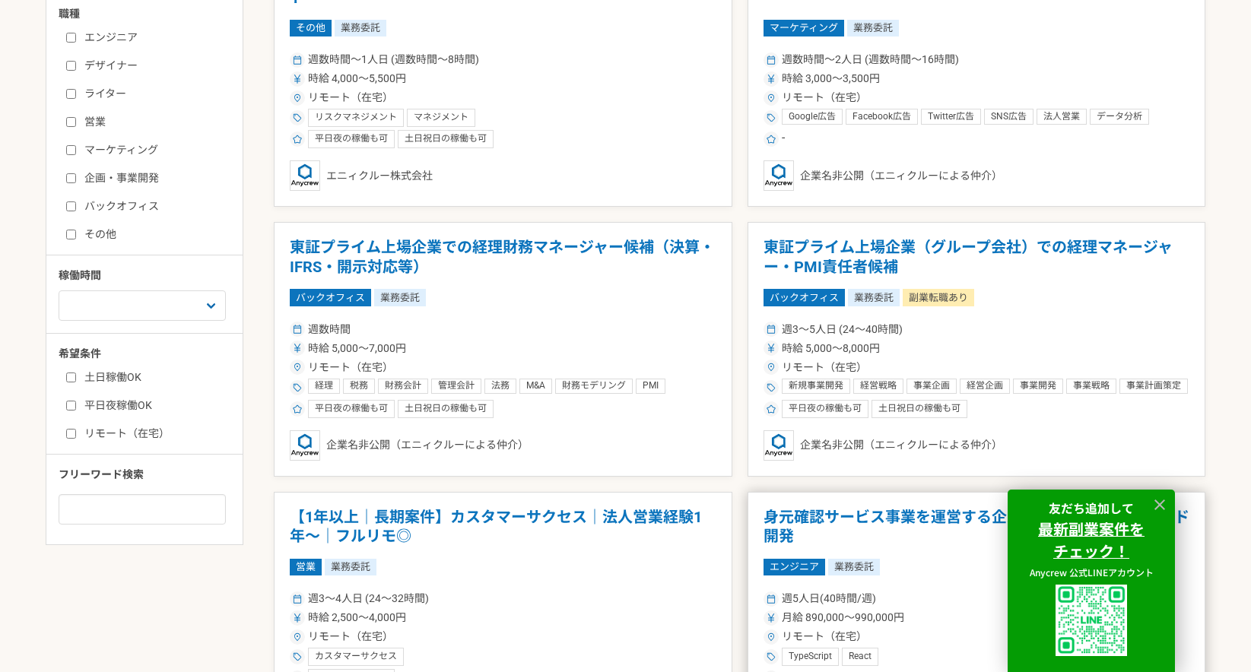
scroll to position [397, 0]
